Goal: Task Accomplishment & Management: Use online tool/utility

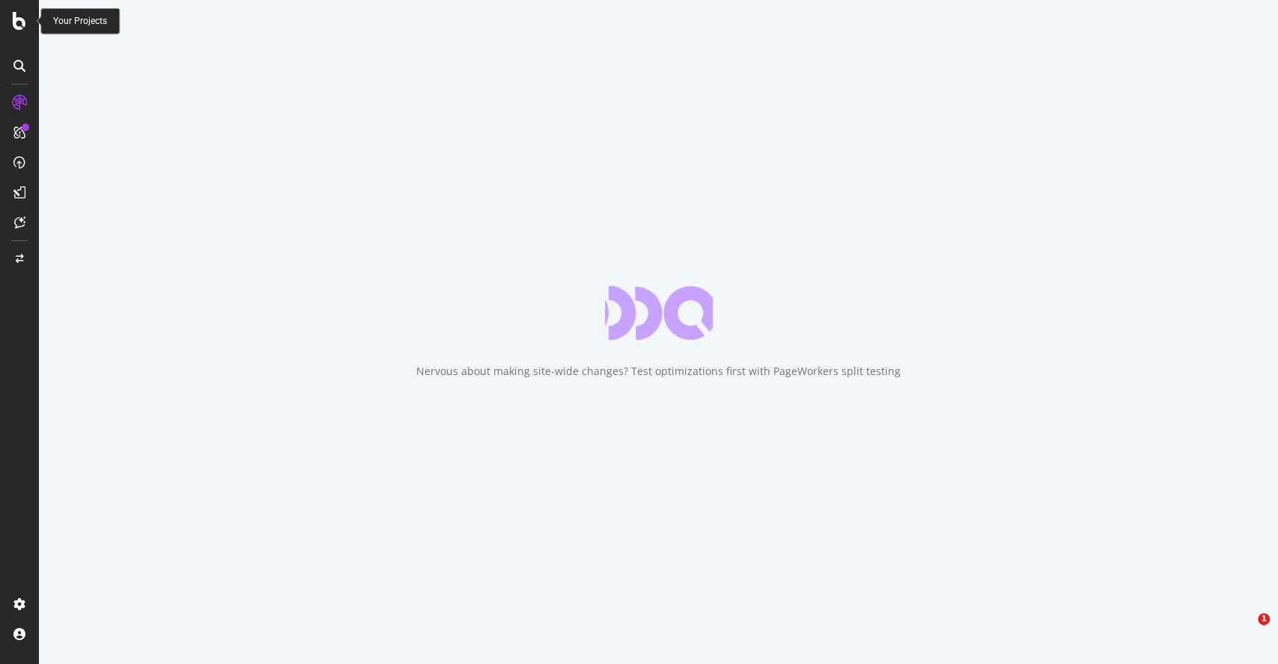
click at [28, 19] on div at bounding box center [19, 21] width 36 height 18
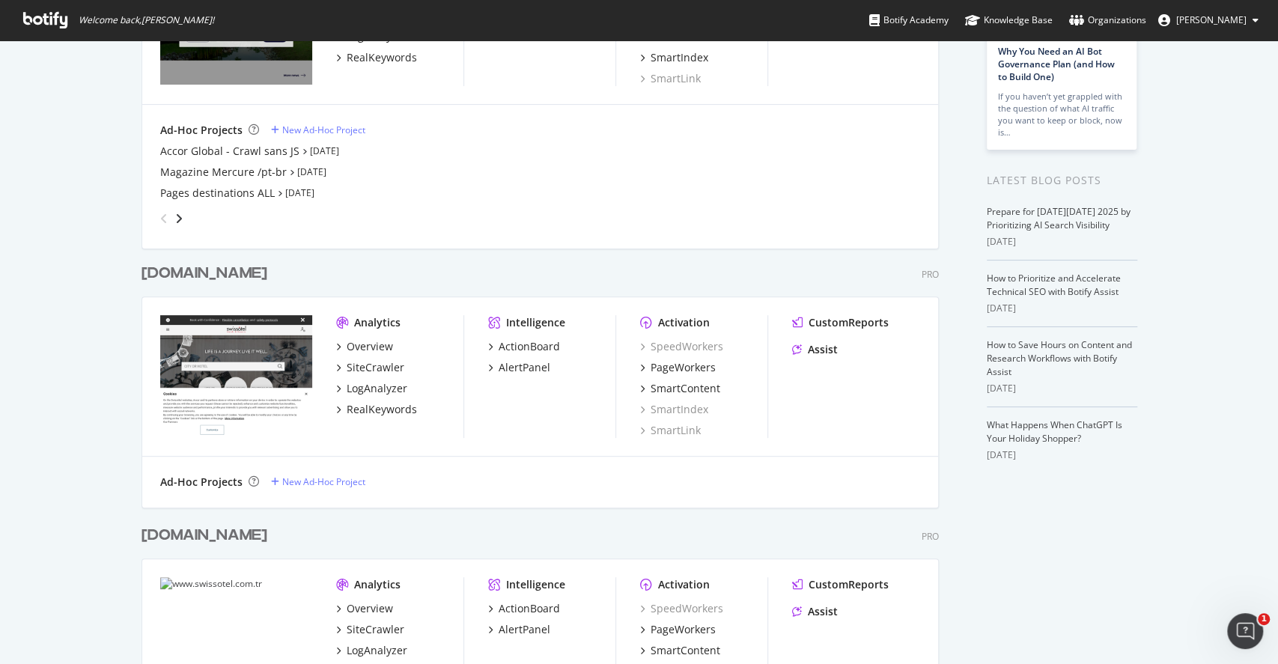
scroll to position [126, 0]
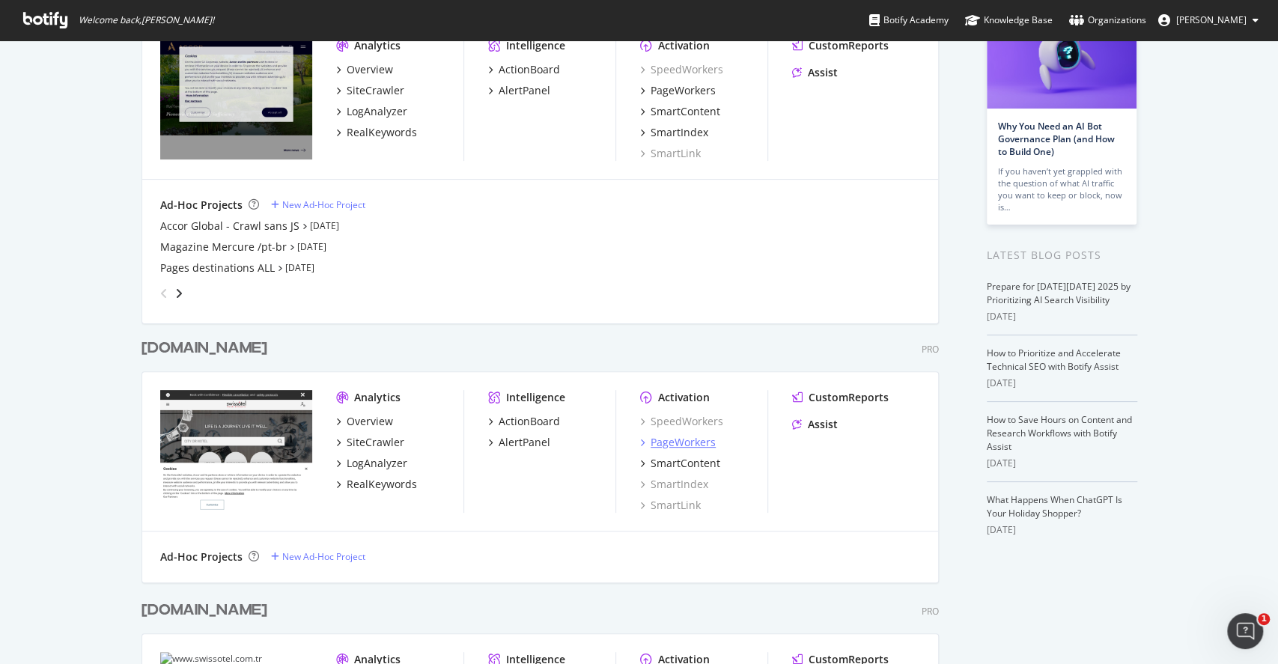
click at [702, 436] on div "PageWorkers" at bounding box center [682, 442] width 65 height 15
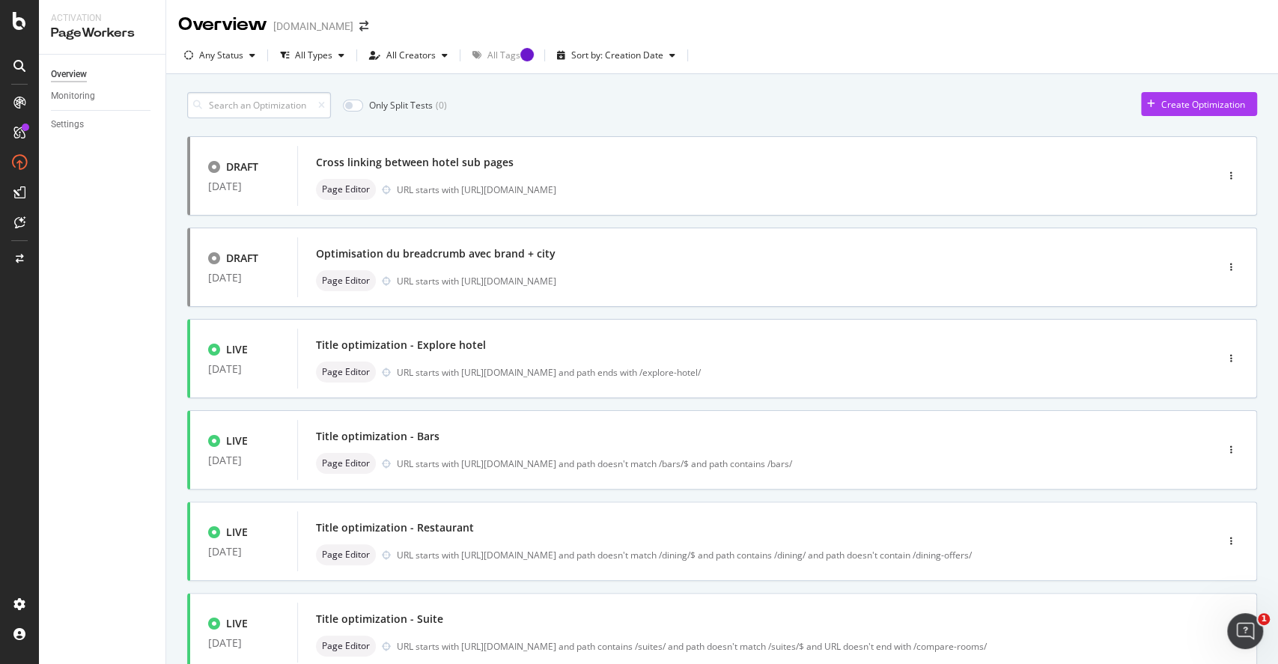
click at [278, 107] on input at bounding box center [259, 105] width 144 height 26
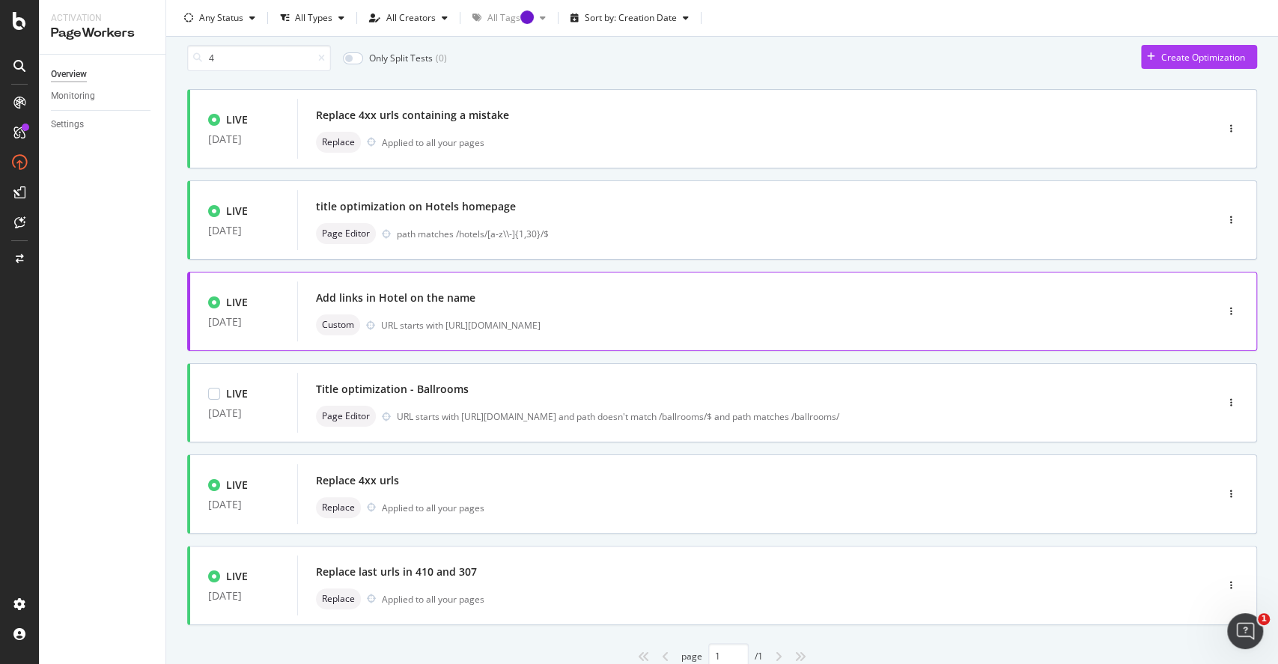
scroll to position [104, 0]
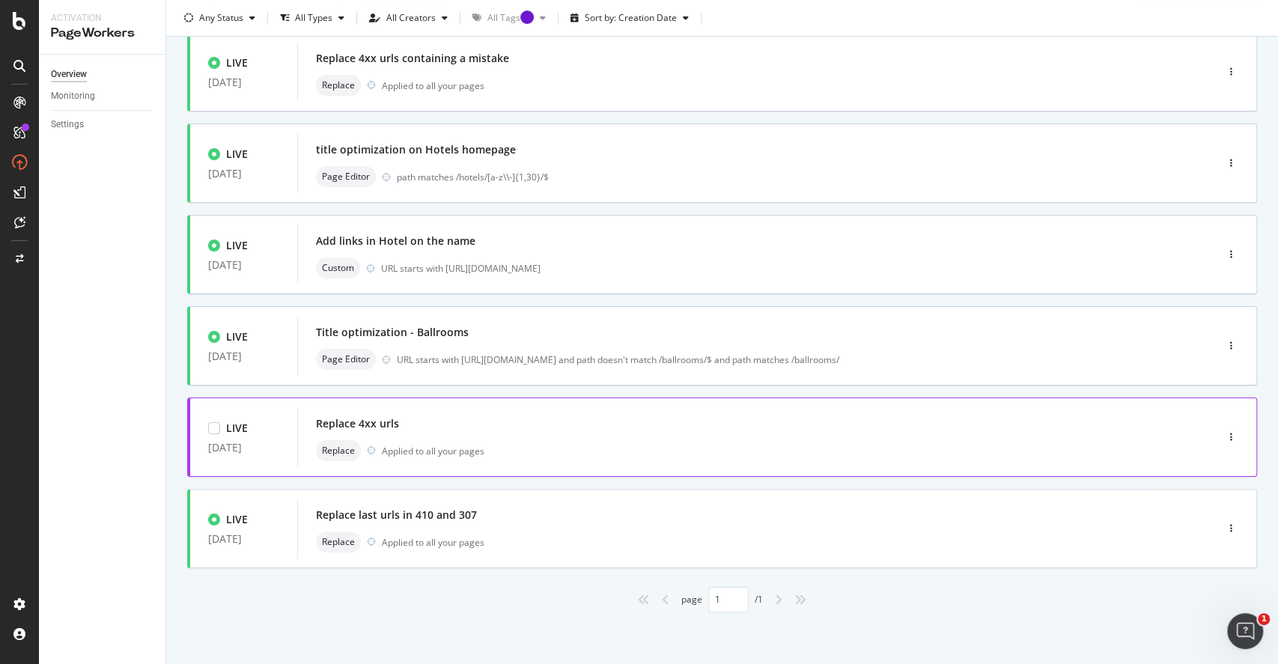
click at [519, 432] on div "Replace 4xx urls" at bounding box center [734, 423] width 836 height 21
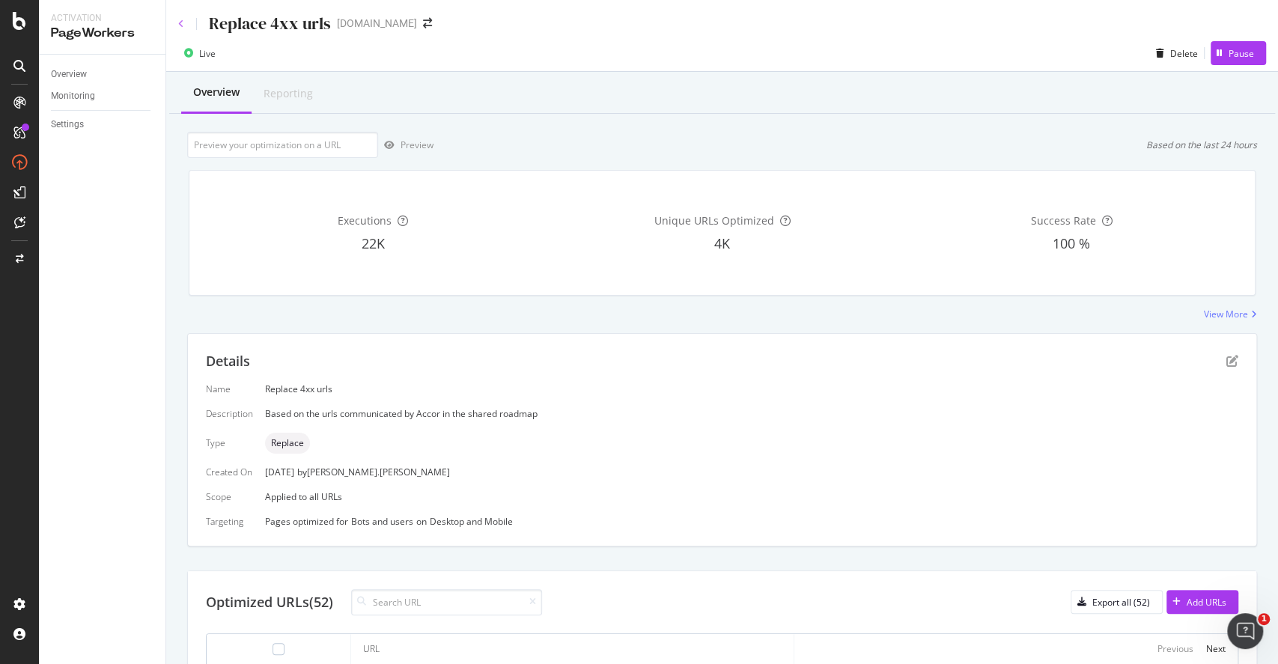
click at [178, 20] on icon at bounding box center [181, 23] width 6 height 9
